Goal: Task Accomplishment & Management: Manage account settings

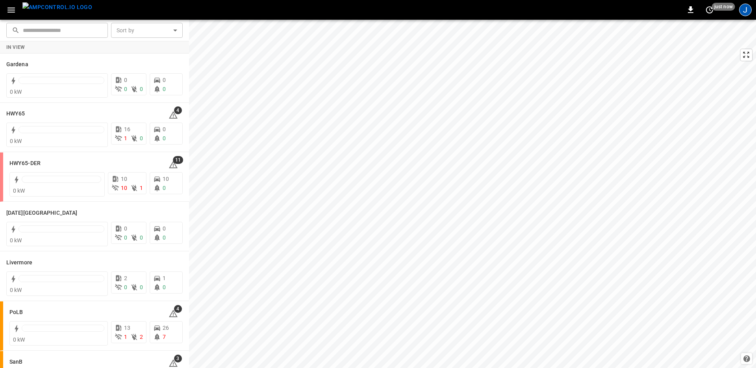
click at [740, 10] on div "J" at bounding box center [745, 10] width 13 height 13
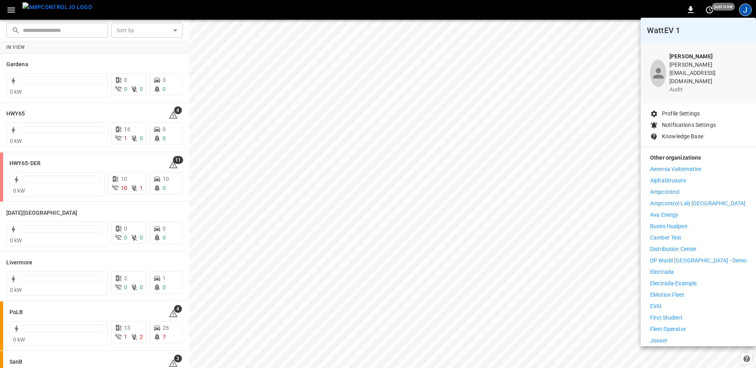
scroll to position [126, 0]
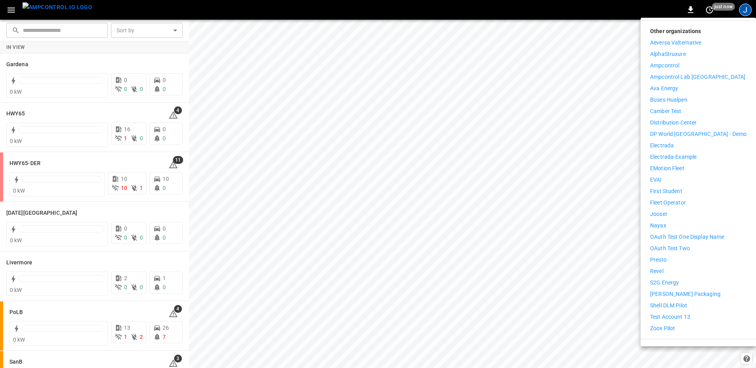
click at [660, 345] on li "Logout" at bounding box center [698, 349] width 96 height 8
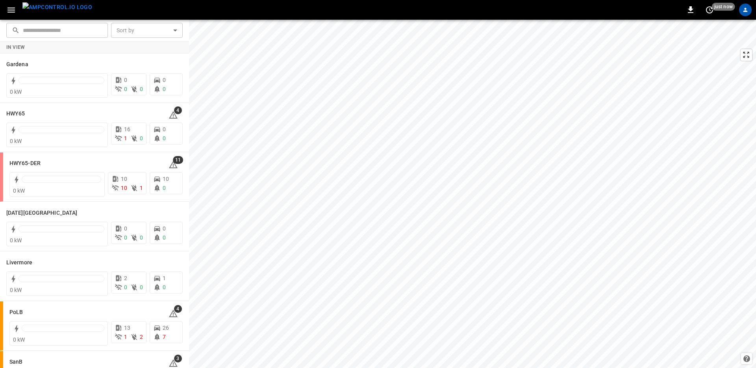
scroll to position [0, 0]
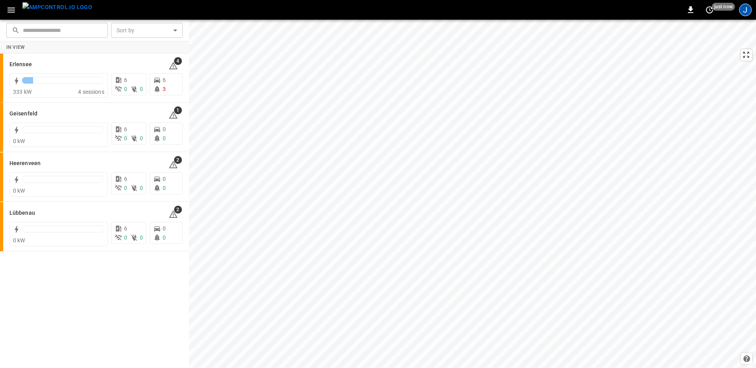
click at [747, 12] on div "J" at bounding box center [745, 10] width 13 height 13
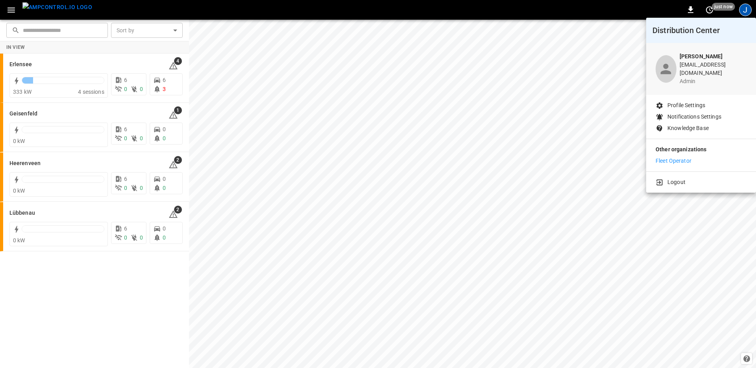
click at [668, 157] on p "Fleet Operator" at bounding box center [673, 161] width 36 height 8
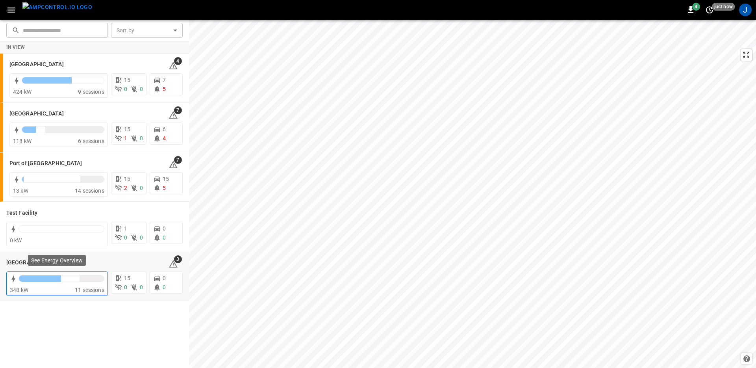
click at [46, 281] on div at bounding box center [40, 278] width 42 height 6
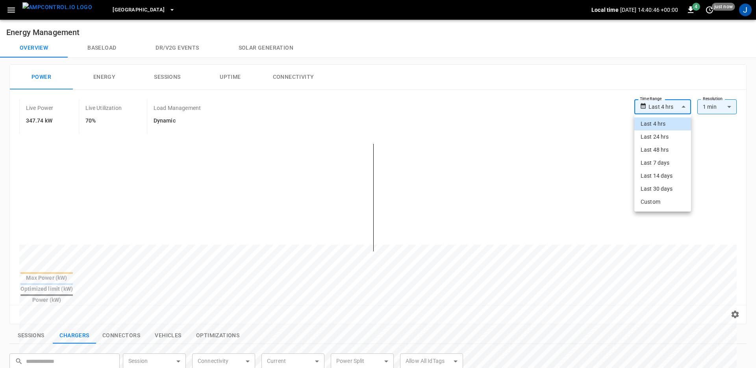
click at [672, 107] on body "**********" at bounding box center [378, 330] width 756 height 660
click at [660, 154] on li "Last 48 hrs" at bounding box center [662, 149] width 57 height 13
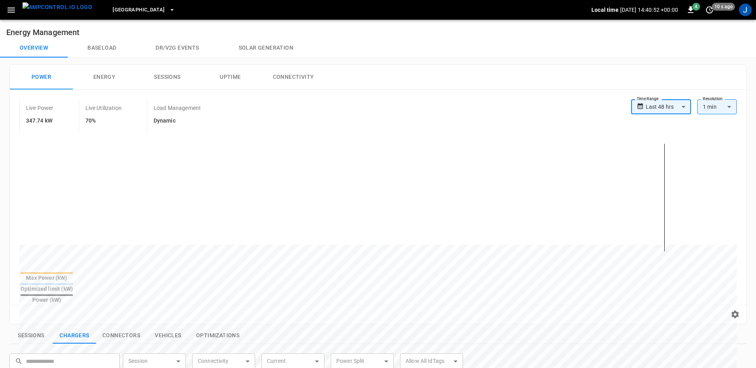
click at [127, 11] on span "Toronto South" at bounding box center [139, 10] width 52 height 9
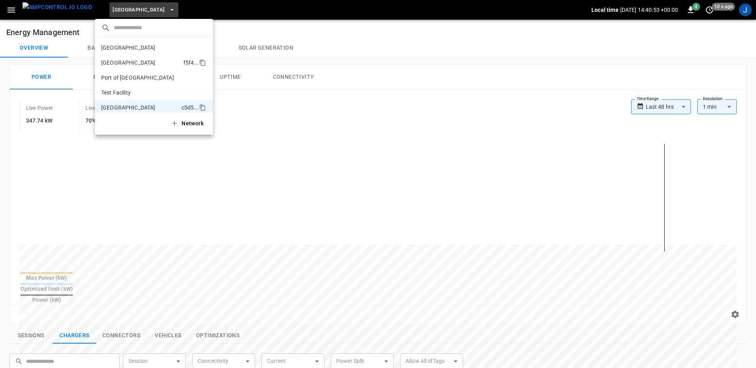
scroll to position [6, 0]
click at [123, 75] on p "Port of Long Beach" at bounding box center [139, 71] width 77 height 8
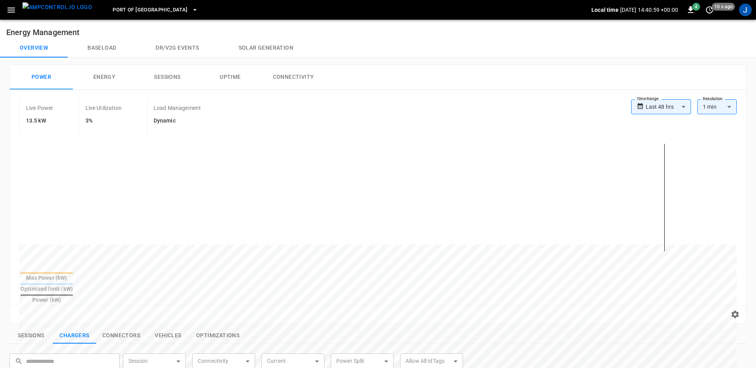
click at [120, 9] on span "Port of Long Beach" at bounding box center [150, 10] width 75 height 9
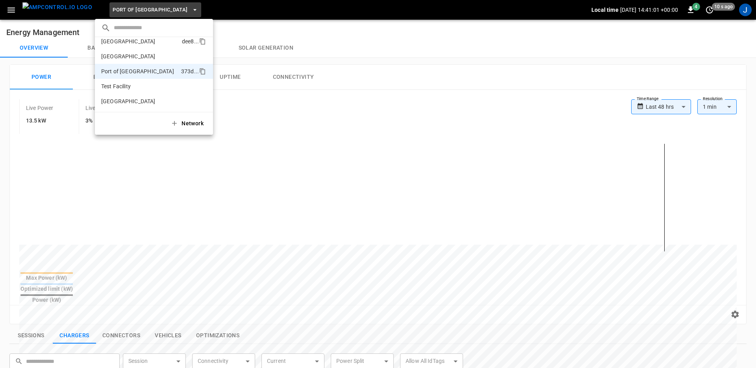
click at [129, 42] on p "Frankfurt Depot" at bounding box center [140, 41] width 78 height 8
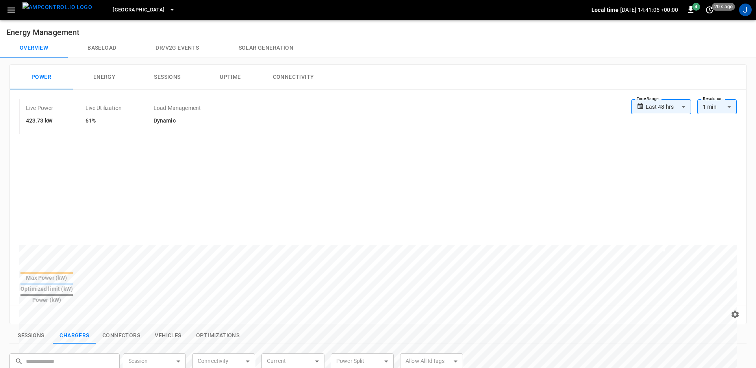
click at [676, 98] on div "**********" at bounding box center [378, 207] width 736 height 234
click at [676, 103] on body "**********" at bounding box center [378, 330] width 756 height 660
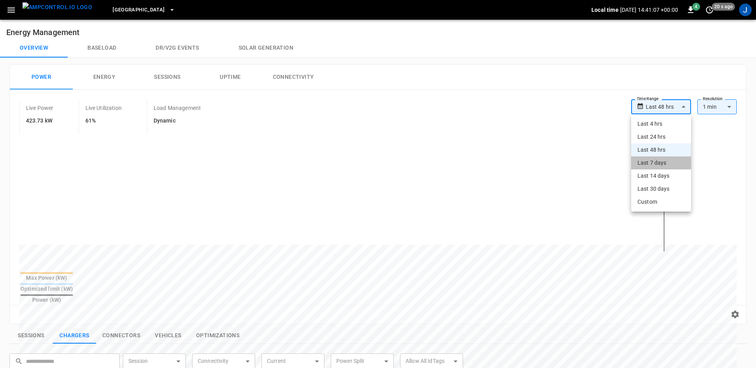
click at [662, 160] on li "Last 7 days" at bounding box center [661, 162] width 60 height 13
type input "**********"
type input "***"
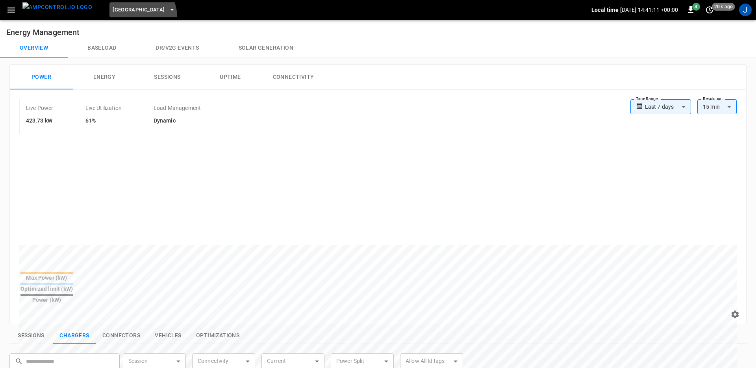
click at [123, 17] on button "Frankfurt Depot" at bounding box center [143, 9] width 68 height 15
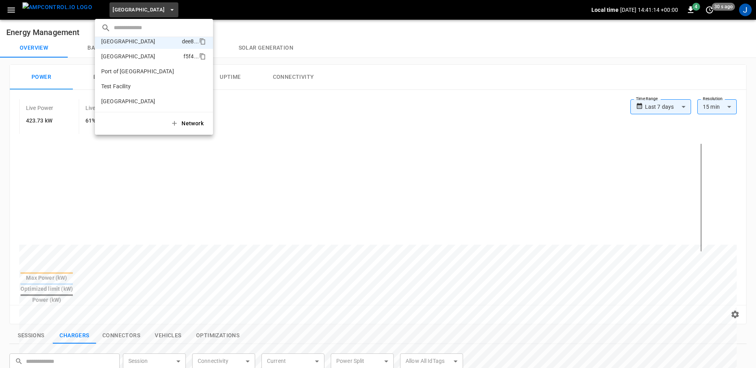
click at [129, 56] on p "Port of Barcelona" at bounding box center [140, 56] width 79 height 8
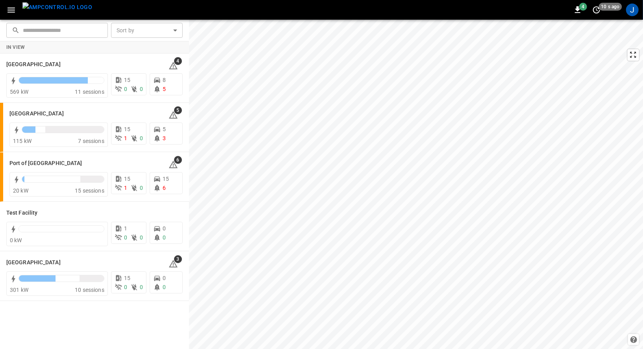
click at [299, 13] on div "4 10 s ago J" at bounding box center [321, 10] width 643 height 20
click at [120, 314] on div "In View Frankfurt Depot 4 569 kW 11 sessions 15 0 0 8 5 Port of Barcelona 5 115…" at bounding box center [94, 195] width 189 height 308
click at [86, 114] on div "Port of Barcelona" at bounding box center [84, 113] width 150 height 9
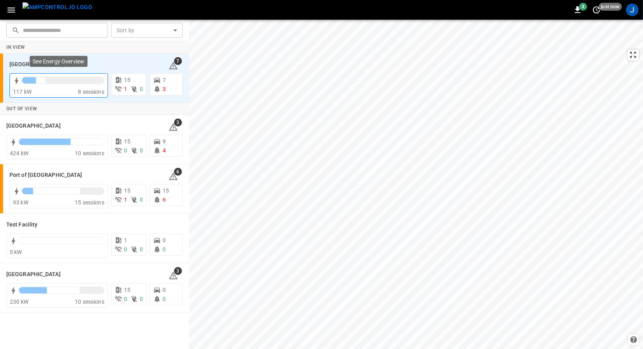
click at [89, 83] on div at bounding box center [63, 82] width 83 height 11
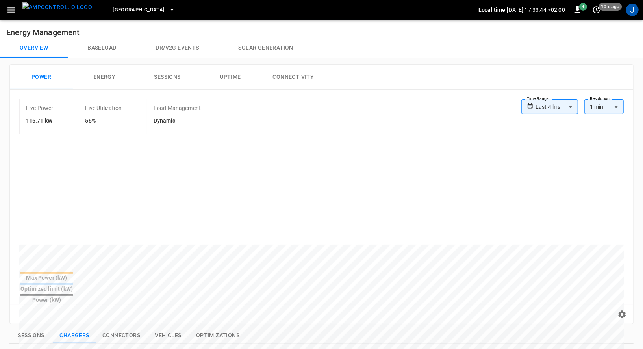
click at [568, 109] on body "**********" at bounding box center [321, 323] width 643 height 647
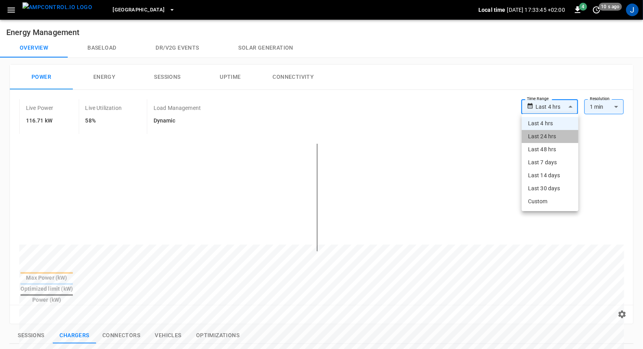
click at [543, 137] on li "Last 24 hrs" at bounding box center [549, 136] width 57 height 13
type input "**********"
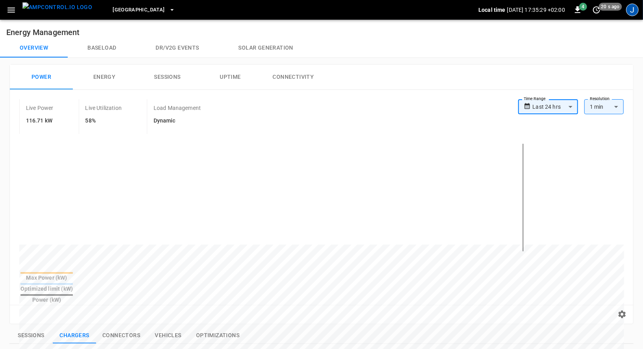
click at [578, 13] on div "J" at bounding box center [632, 10] width 13 height 13
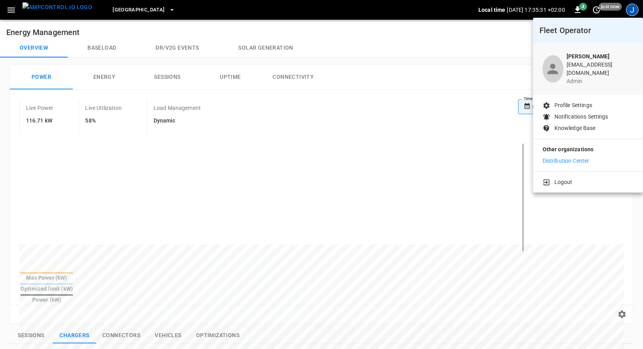
click at [551, 157] on p "Distribution Center" at bounding box center [565, 161] width 47 height 8
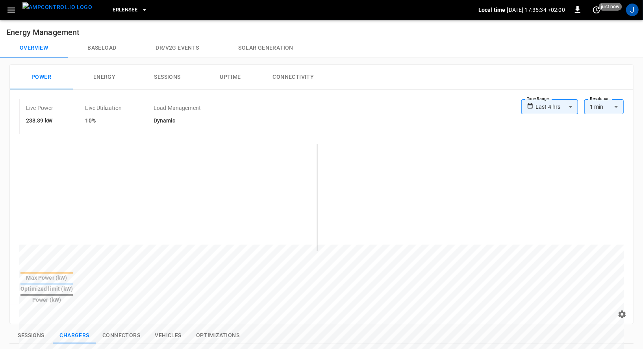
click at [8, 10] on icon "button" at bounding box center [10, 9] width 7 height 5
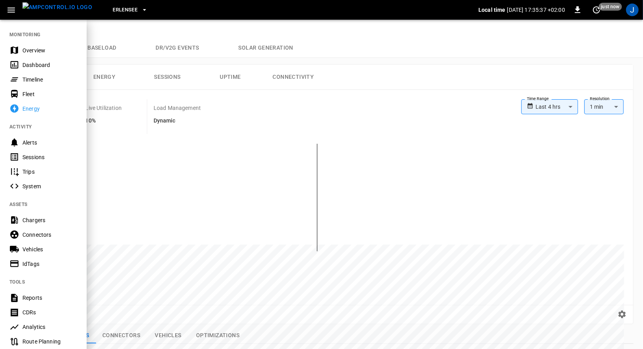
click at [36, 77] on div "Timeline" at bounding box center [49, 80] width 55 height 8
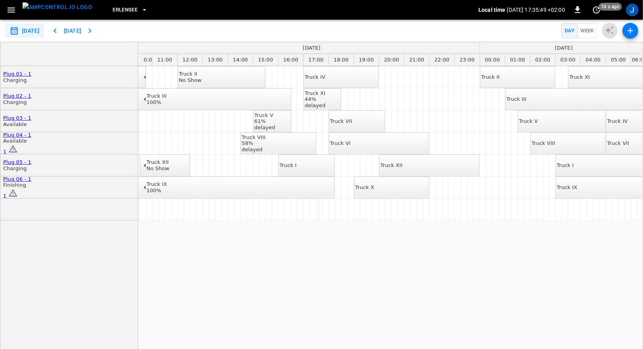
scroll to position [0, 278]
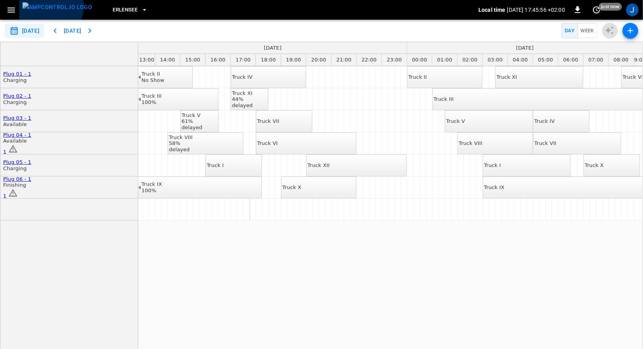
click at [49, 6] on img "menu" at bounding box center [57, 7] width 70 height 10
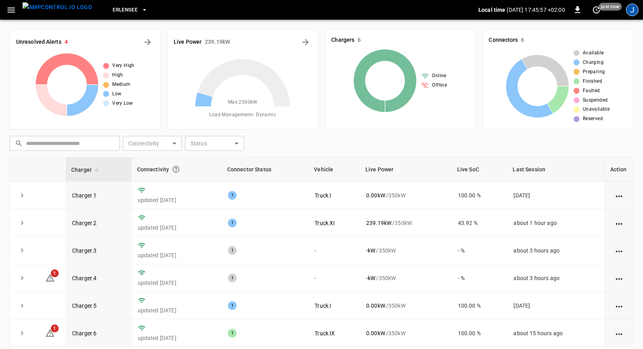
click at [628, 14] on div "J" at bounding box center [632, 10] width 13 height 13
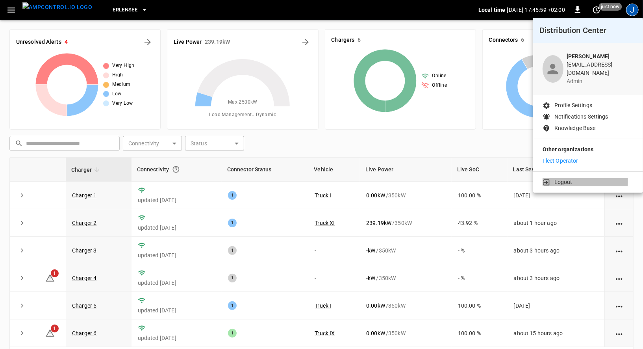
click at [561, 178] on p "Logout" at bounding box center [563, 182] width 18 height 8
